Goal: Task Accomplishment & Management: Complete application form

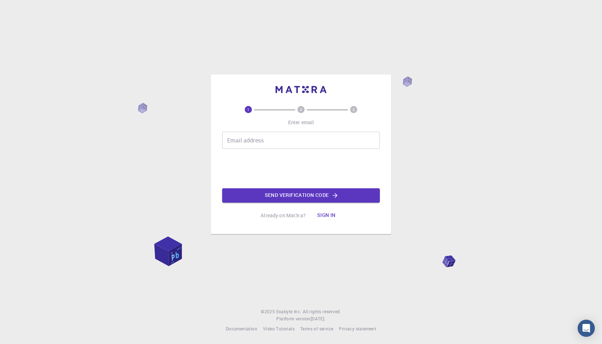
click at [266, 140] on input "Email address" at bounding box center [301, 140] width 158 height 17
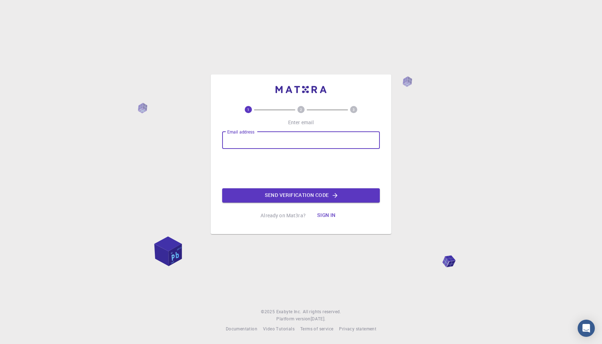
type input "[EMAIL_ADDRESS][DOMAIN_NAME]"
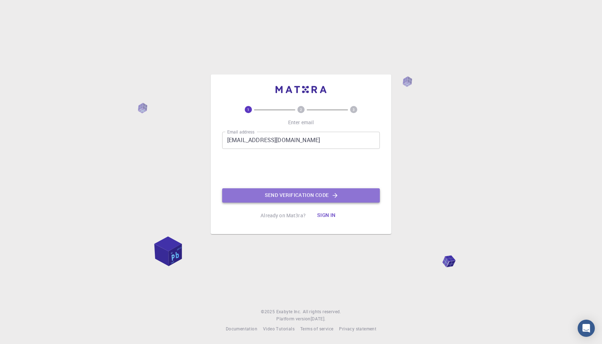
click at [301, 196] on button "Send verification code" at bounding box center [301, 195] width 158 height 14
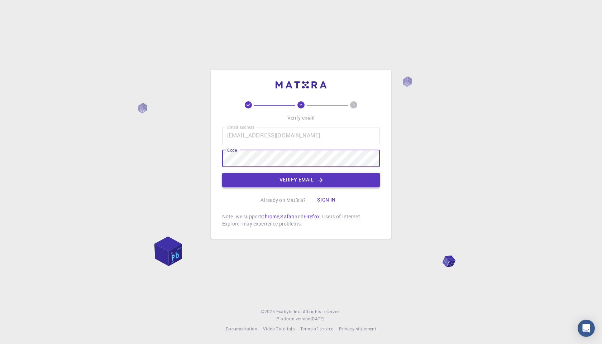
click at [292, 182] on button "Verify email" at bounding box center [301, 180] width 158 height 14
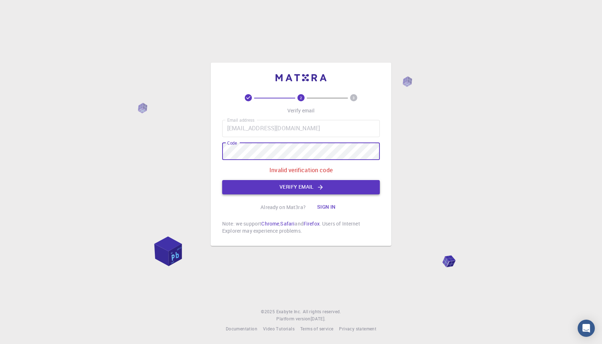
click at [282, 186] on button "Verify email" at bounding box center [301, 187] width 158 height 14
click at [161, 167] on div "2 3 Verify email Email address [EMAIL_ADDRESS][DOMAIN_NAME] Email address Code …" at bounding box center [301, 172] width 602 height 344
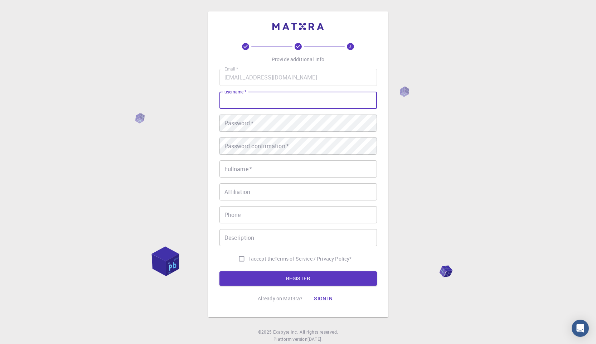
click at [235, 101] on input "username   *" at bounding box center [299, 100] width 158 height 17
type input "sd"
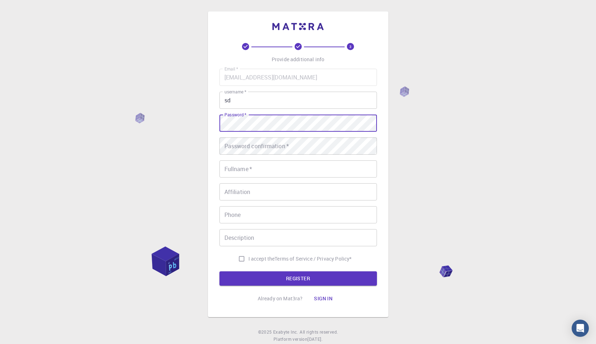
click at [240, 171] on input "Fullname   *" at bounding box center [299, 168] width 158 height 17
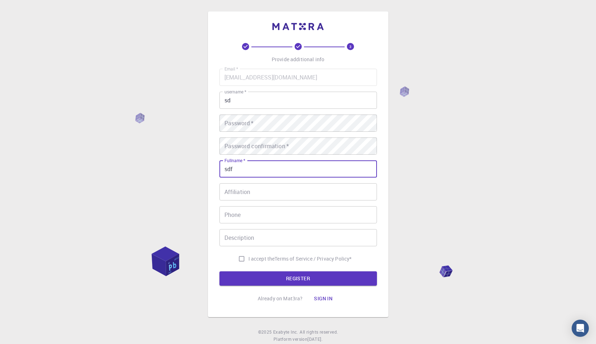
type input "sdf"
click at [239, 198] on input "Affiliation" at bounding box center [299, 191] width 158 height 17
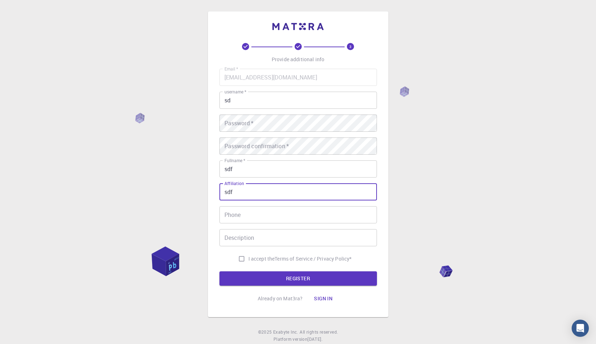
type input "sdf"
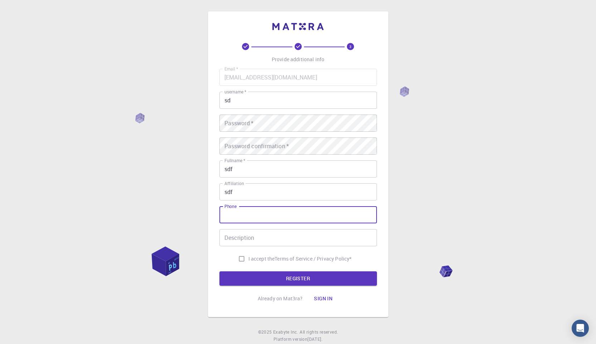
click at [237, 213] on input "Phone" at bounding box center [299, 214] width 158 height 17
type input "df"
click at [239, 235] on input "Description" at bounding box center [299, 237] width 158 height 17
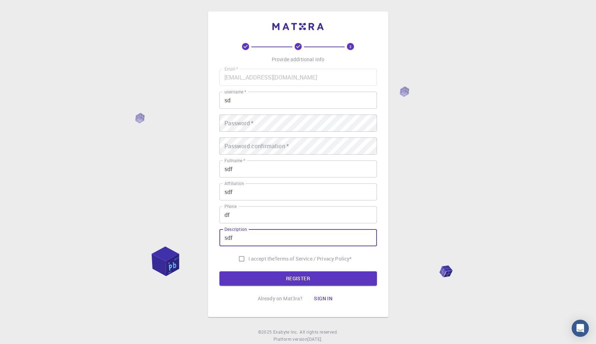
type input "sdf"
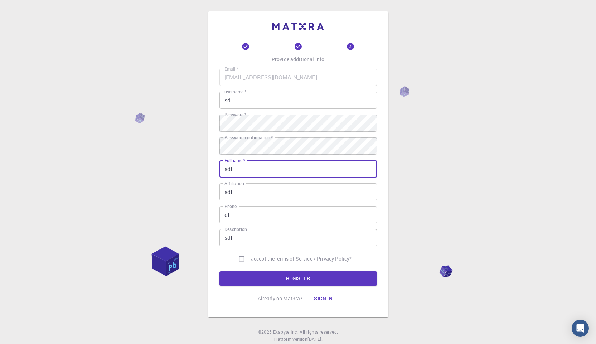
click at [275, 260] on p "Terms of Service / Privacy Policy *" at bounding box center [313, 258] width 77 height 7
click at [236, 256] on input "I accept the Terms of Service / Privacy Policy *" at bounding box center [242, 259] width 14 height 14
checkbox input "true"
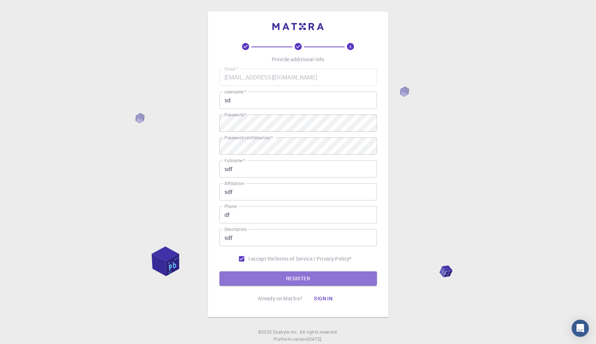
drag, startPoint x: 284, startPoint y: 279, endPoint x: 288, endPoint y: 279, distance: 4.3
click at [284, 279] on button "REGISTER" at bounding box center [299, 279] width 158 height 14
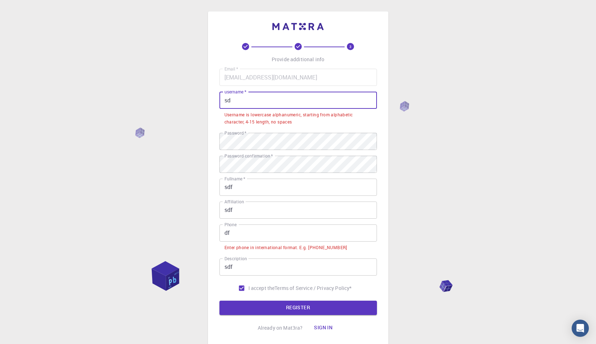
click at [253, 104] on input "sd" at bounding box center [299, 100] width 158 height 17
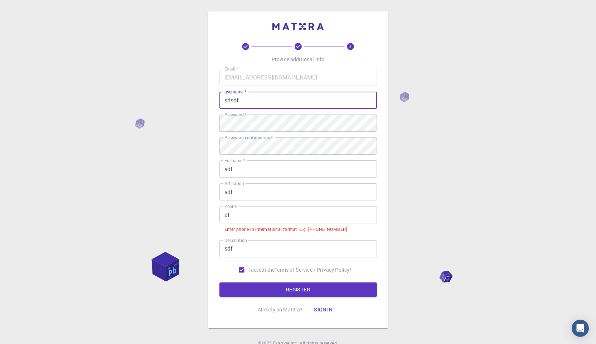
type input "sdsdf"
click at [248, 218] on input "df" at bounding box center [299, 214] width 158 height 17
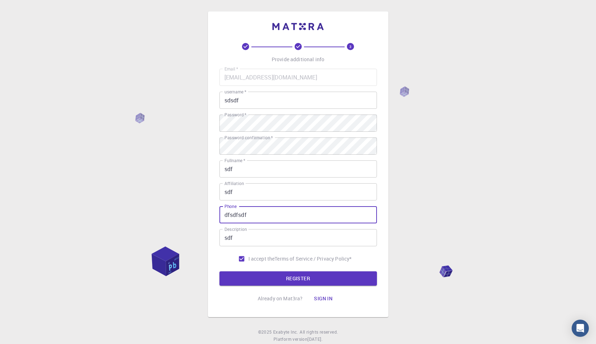
drag, startPoint x: 261, startPoint y: 212, endPoint x: 164, endPoint y: 220, distance: 97.7
click at [164, 220] on div "3 Provide additional info Email   * [EMAIL_ADDRESS][DOMAIN_NAME] Email   * user…" at bounding box center [298, 182] width 596 height 365
click at [293, 278] on button "REGISTER" at bounding box center [299, 279] width 158 height 14
click at [285, 286] on button "REGISTER" at bounding box center [299, 279] width 158 height 14
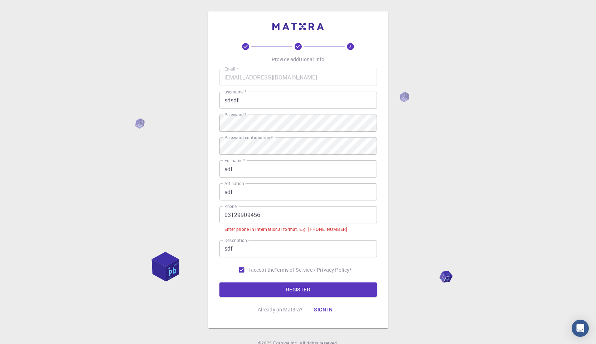
click at [271, 211] on input "03129909456" at bounding box center [299, 214] width 158 height 17
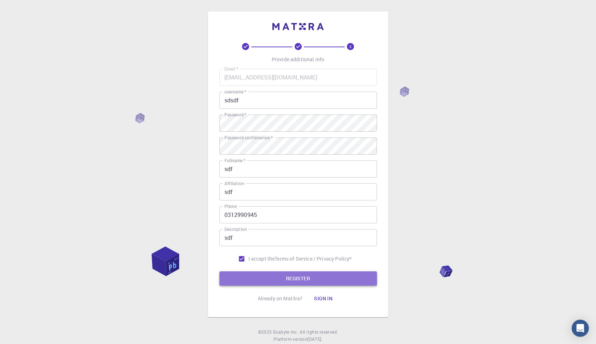
click at [278, 281] on button "REGISTER" at bounding box center [299, 279] width 158 height 14
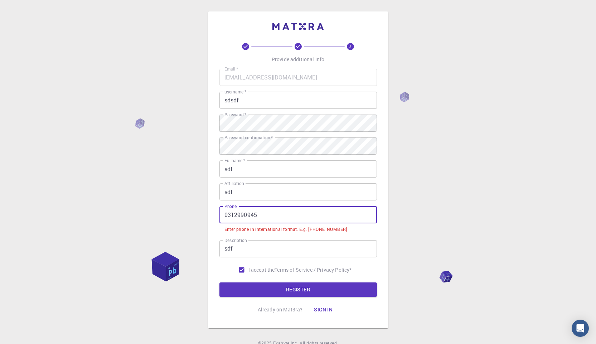
click at [258, 216] on input "0312990945" at bounding box center [299, 214] width 158 height 17
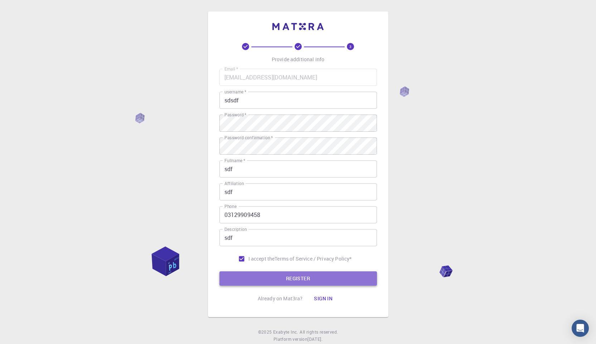
click at [294, 280] on button "REGISTER" at bounding box center [299, 279] width 158 height 14
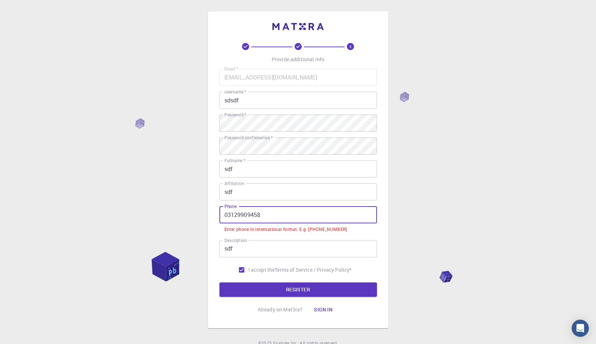
drag, startPoint x: 264, startPoint y: 216, endPoint x: 211, endPoint y: 220, distance: 53.5
click at [211, 220] on div "3 Provide additional info Email   * [EMAIL_ADDRESS][DOMAIN_NAME] Email   * user…" at bounding box center [298, 169] width 181 height 317
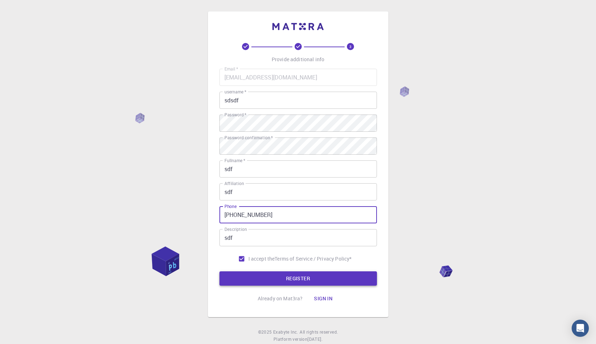
type input "[PHONE_NUMBER]"
click at [297, 283] on button "REGISTER" at bounding box center [299, 279] width 158 height 14
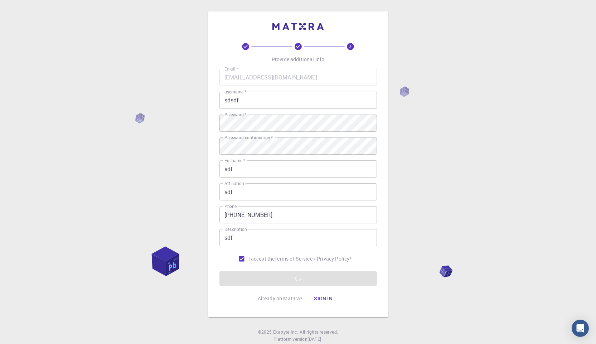
scroll to position [20, 0]
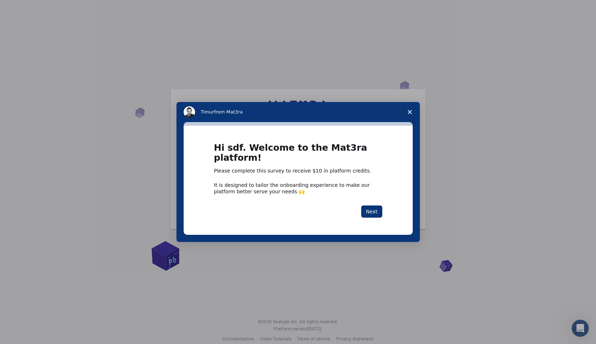
click at [411, 110] on icon "Close survey" at bounding box center [410, 112] width 4 height 4
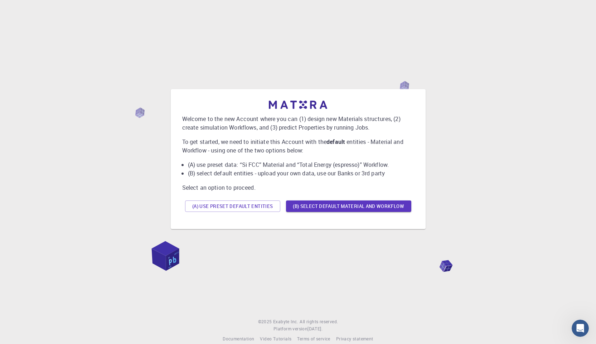
click at [277, 252] on div "Welcome to the new Account where you can (1) design new Materials structures, (…" at bounding box center [298, 159] width 579 height 278
click at [321, 207] on button "(B) Select default material and workflow" at bounding box center [348, 206] width 125 height 11
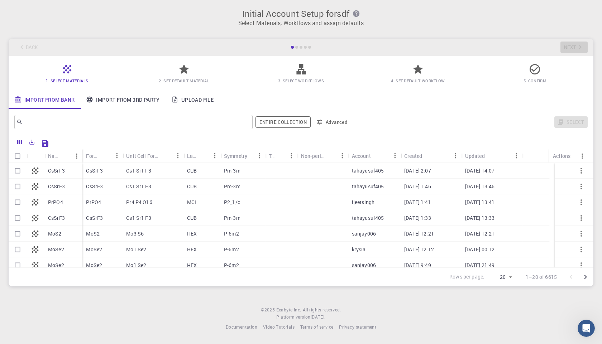
click at [40, 172] on icon at bounding box center [35, 171] width 10 height 10
checkbox input "true"
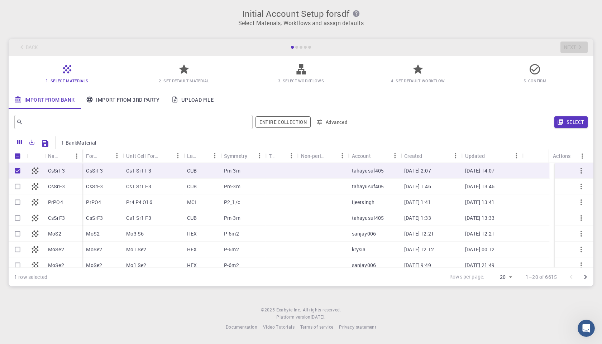
click at [191, 100] on link "Upload File" at bounding box center [192, 99] width 54 height 19
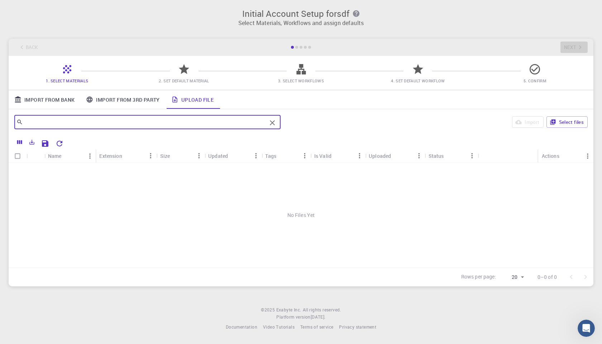
click at [119, 122] on input "text" at bounding box center [145, 122] width 244 height 10
click at [565, 120] on button "Select files" at bounding box center [566, 121] width 41 height 11
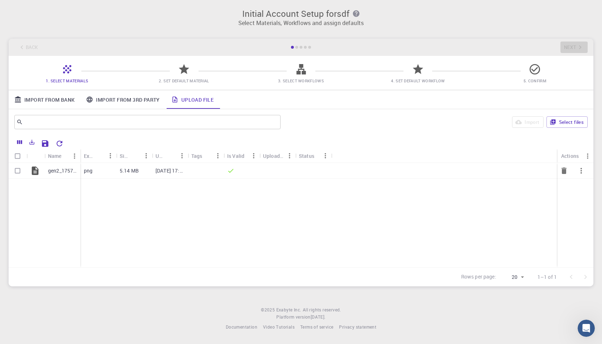
click at [19, 170] on input "Select row" at bounding box center [18, 171] width 14 height 14
checkbox input "true"
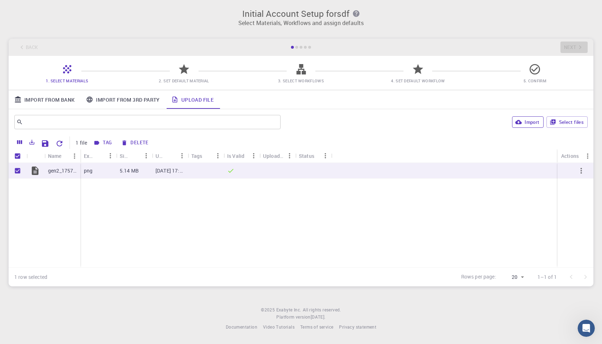
click at [528, 124] on button "Import" at bounding box center [527, 121] width 31 height 11
click at [376, 121] on div "Import Select files" at bounding box center [435, 122] width 304 height 17
click at [580, 171] on icon "button" at bounding box center [581, 171] width 9 height 9
click at [472, 126] on div at bounding box center [301, 172] width 602 height 344
